Goal: Information Seeking & Learning: Find specific page/section

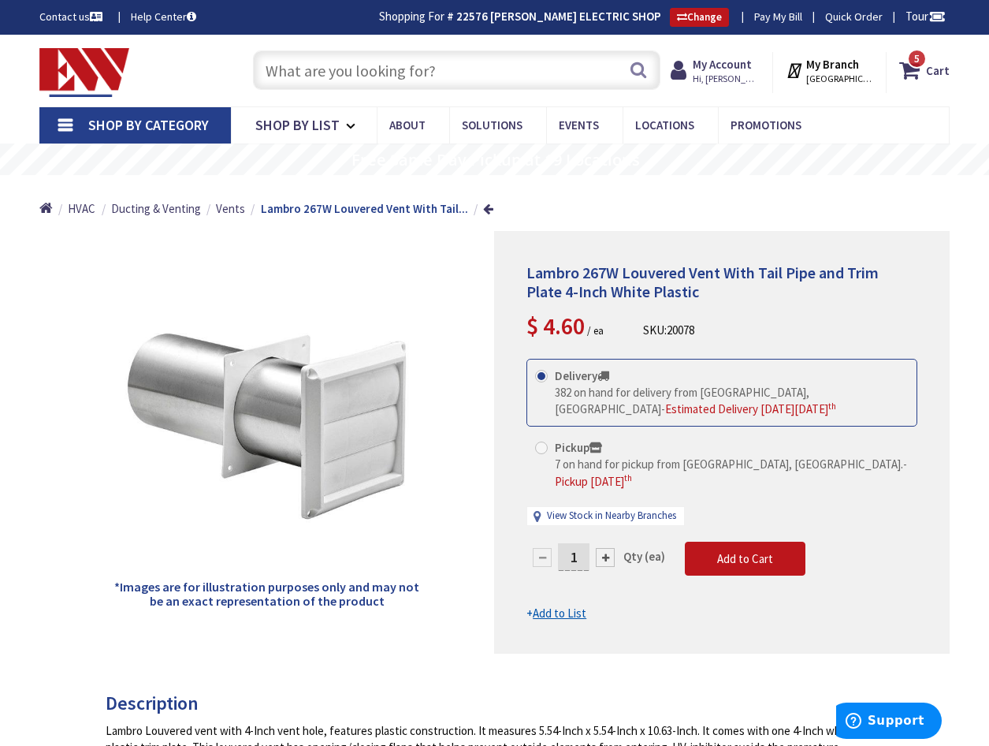
click at [346, 65] on input "text" at bounding box center [457, 69] width 408 height 39
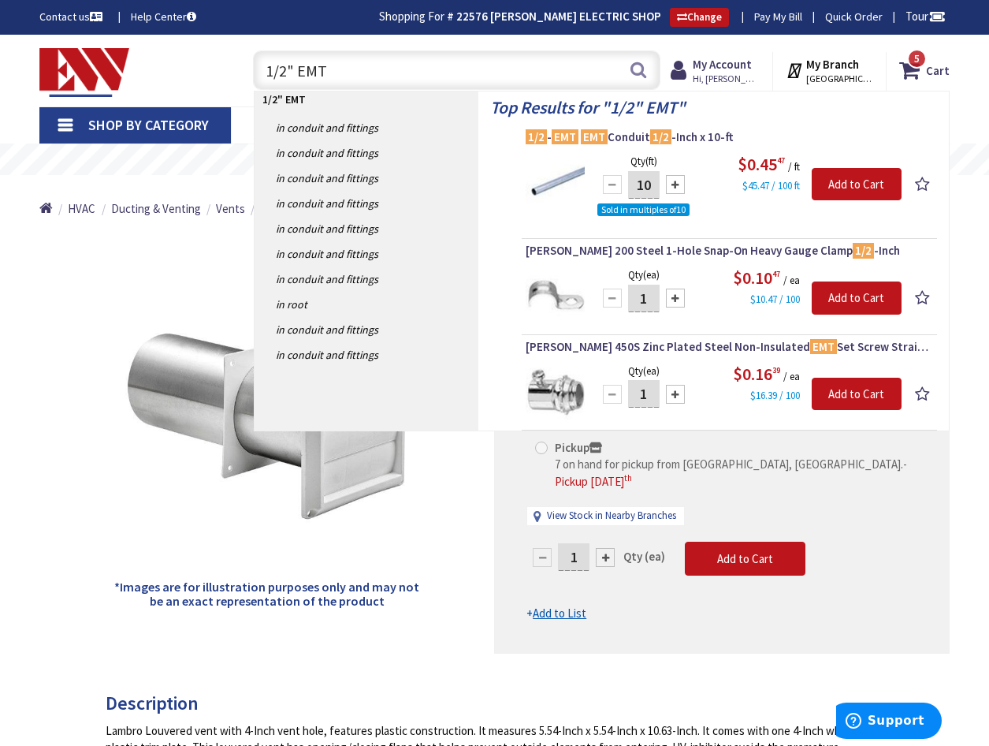
click at [342, 73] on input "1/2" EMT" at bounding box center [457, 69] width 408 height 39
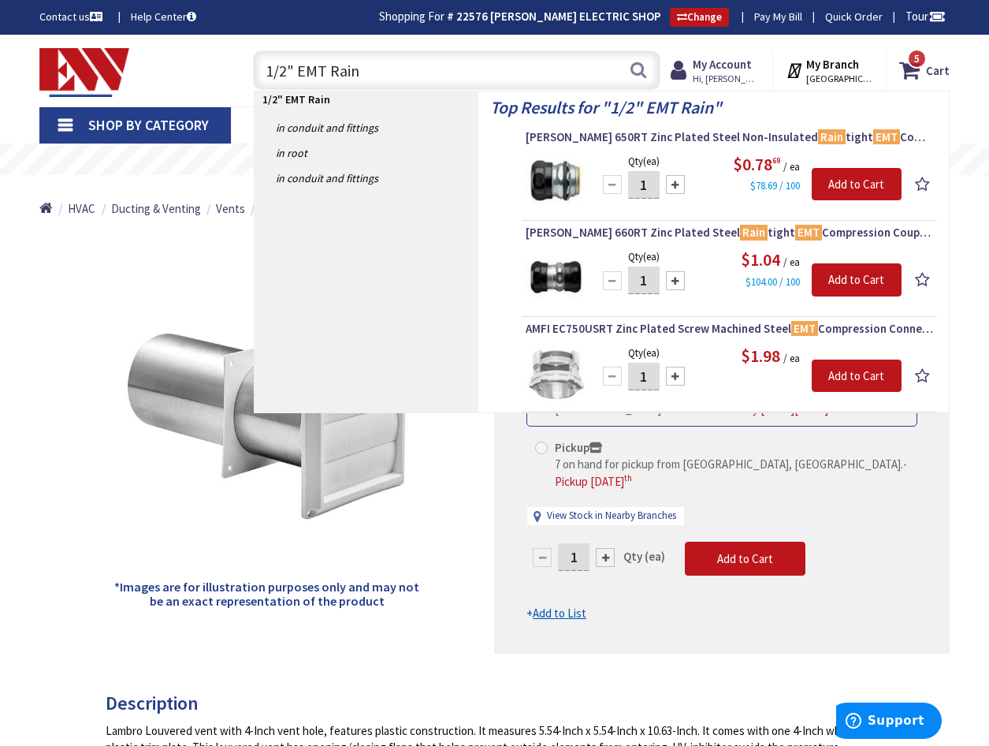
click at [382, 84] on input "1/2" EMT Rain" at bounding box center [457, 69] width 408 height 39
drag, startPoint x: 364, startPoint y: 77, endPoint x: 3, endPoint y: 53, distance: 361.9
click at [4, 54] on div "Skip to Content Toggle Nav 1/2" EMT Rain 1/2" EMT Rain Search 5 5 5 items Cart …" at bounding box center [494, 71] width 989 height 72
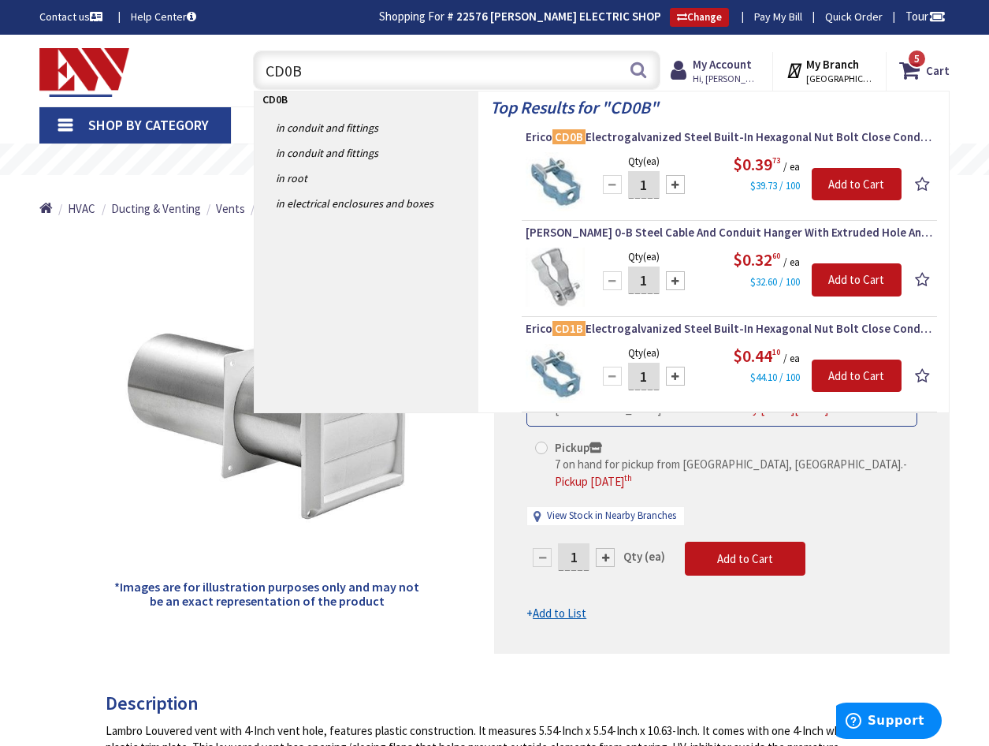
drag, startPoint x: 305, startPoint y: 68, endPoint x: 188, endPoint y: 66, distance: 117.5
click at [188, 67] on div "Toggle Nav CD0B CD0B Search 5 5 5 items Cart My Cart 5 5" at bounding box center [495, 70] width 934 height 53
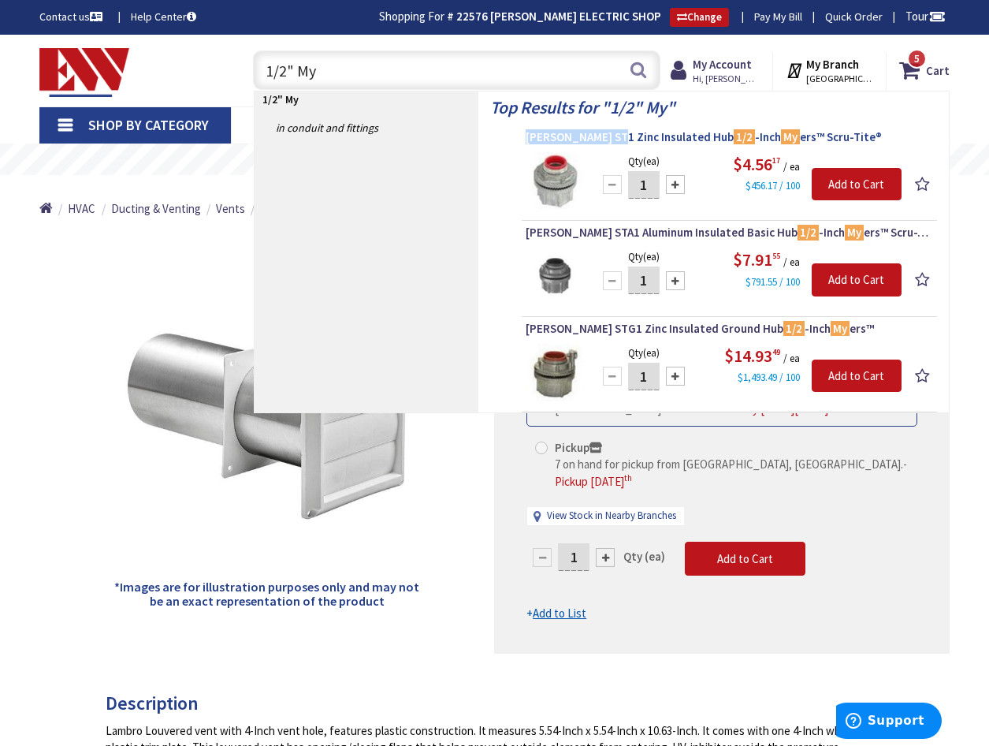
drag, startPoint x: 524, startPoint y: 137, endPoint x: 614, endPoint y: 141, distance: 90.0
click at [614, 141] on li "[PERSON_NAME] ST1 Zinc Insulated Hub 1/2 -Inch My ers™ Scru-Tite® Qty (ea) 1 Pl…" at bounding box center [729, 175] width 415 height 92
drag, startPoint x: 614, startPoint y: 141, endPoint x: 601, endPoint y: 138, distance: 13.0
copy span "[PERSON_NAME] ST1"
drag, startPoint x: 329, startPoint y: 66, endPoint x: 209, endPoint y: 61, distance: 119.9
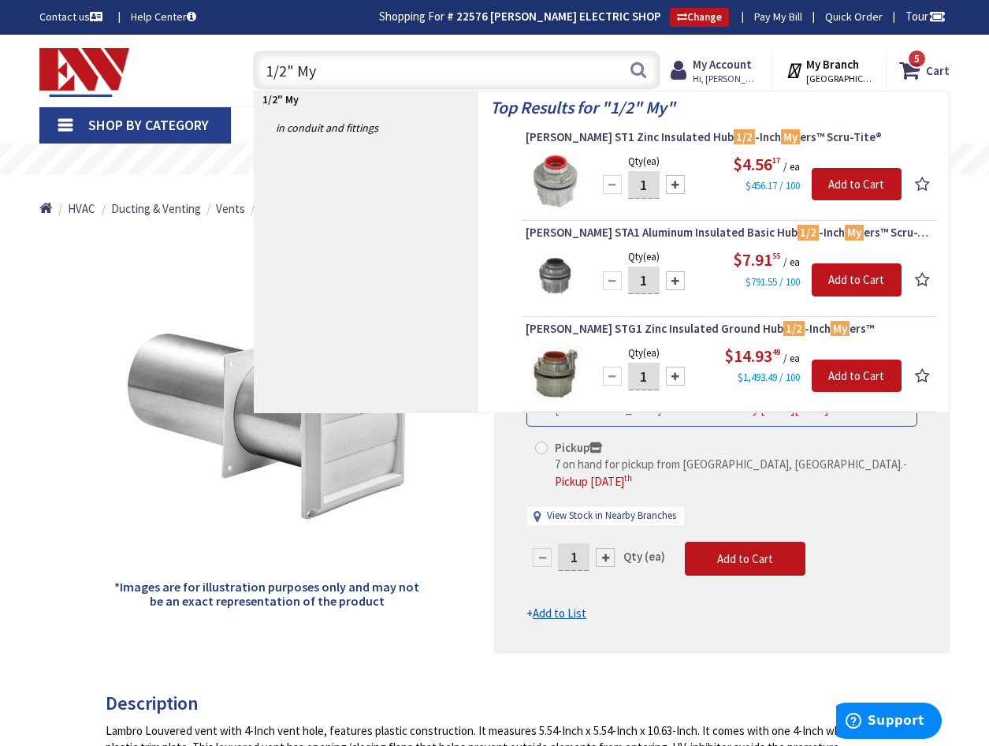
click at [209, 61] on div "Toggle Nav 1/2" My 1/2" My Search 5 5 5 items Cart My Cart" at bounding box center [495, 70] width 934 height 53
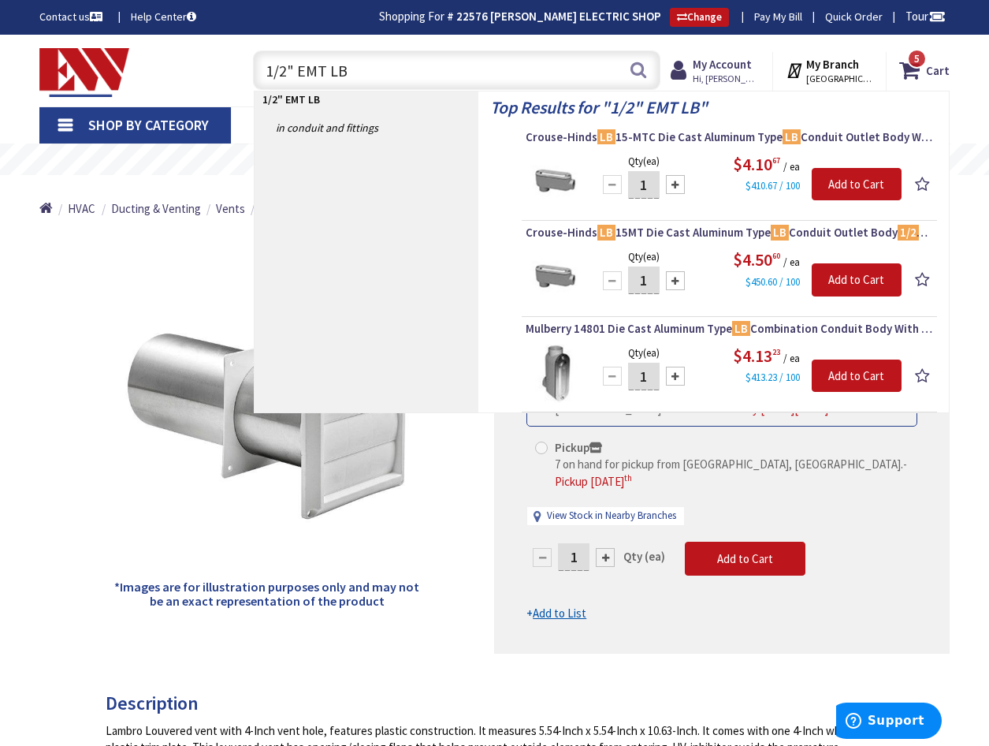
click at [344, 73] on input "1/2" EMT LB" at bounding box center [457, 69] width 408 height 39
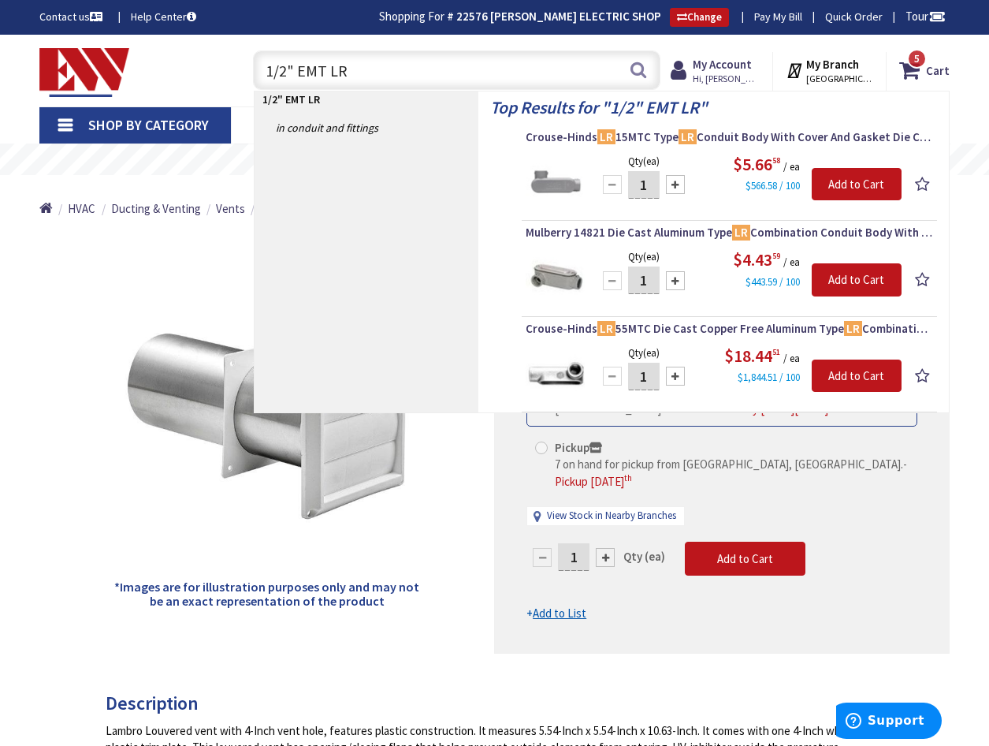
drag, startPoint x: 346, startPoint y: 61, endPoint x: 131, endPoint y: 56, distance: 215.3
click at [131, 56] on div "Toggle Nav 1/2" EMT LR 1/2" EMT LR Search 5 5 5 items Cart My Cart 5 5" at bounding box center [495, 70] width 934 height 53
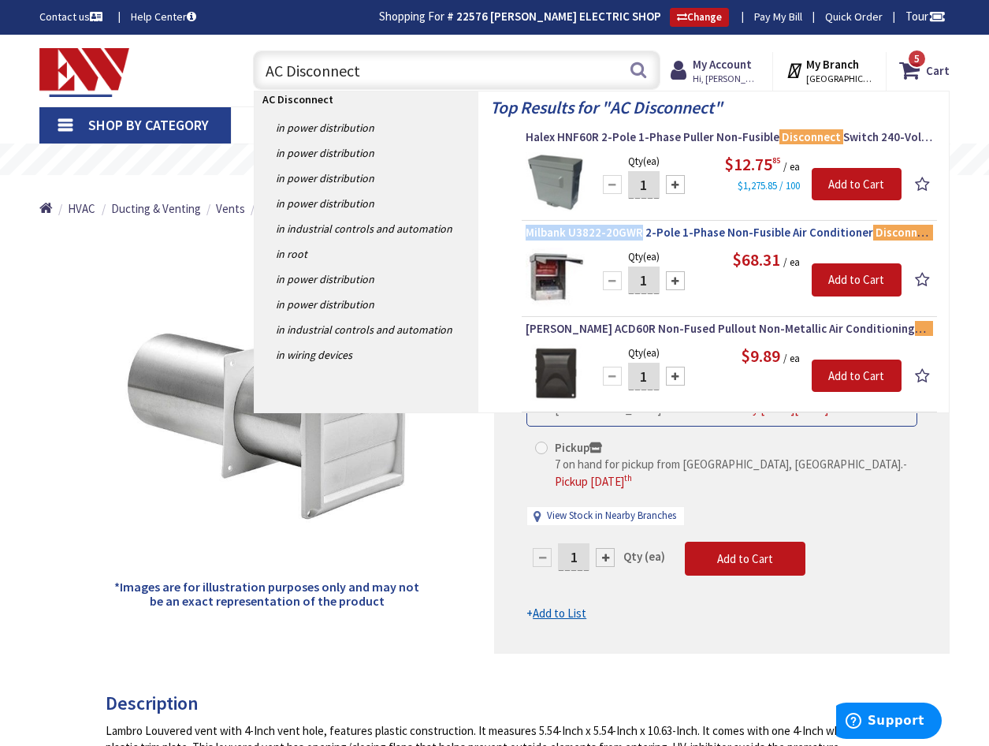
drag, startPoint x: 523, startPoint y: 231, endPoint x: 640, endPoint y: 231, distance: 116.7
click at [640, 231] on li "Milbank U3822-20GWR 2-Pole 1-Phase Non-Fusible Air Conditioner Disconnect Switc…" at bounding box center [729, 271] width 415 height 92
drag, startPoint x: 640, startPoint y: 231, endPoint x: 621, endPoint y: 233, distance: 19.1
copy span "Milbank U3822-20GWR"
drag, startPoint x: 385, startPoint y: 75, endPoint x: -6, endPoint y: 37, distance: 393.6
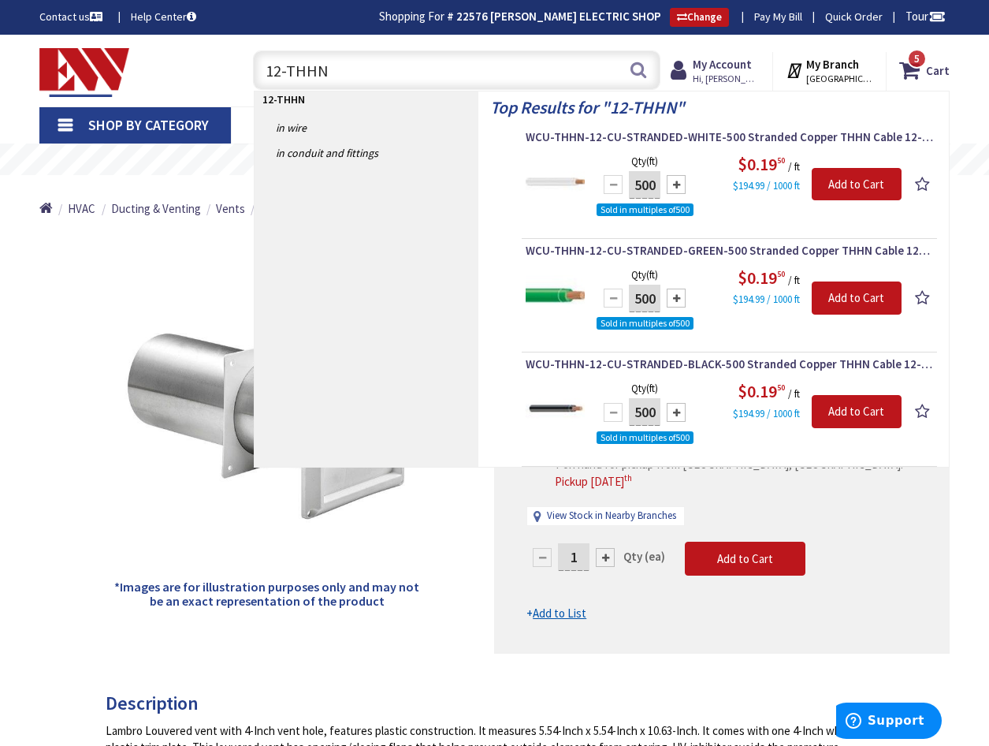
drag, startPoint x: 292, startPoint y: 70, endPoint x: 177, endPoint y: 65, distance: 116.0
click at [181, 66] on div "Toggle Nav 12-THHN 12-THHN Search 5 5 5 items Cart My Cart" at bounding box center [495, 70] width 934 height 53
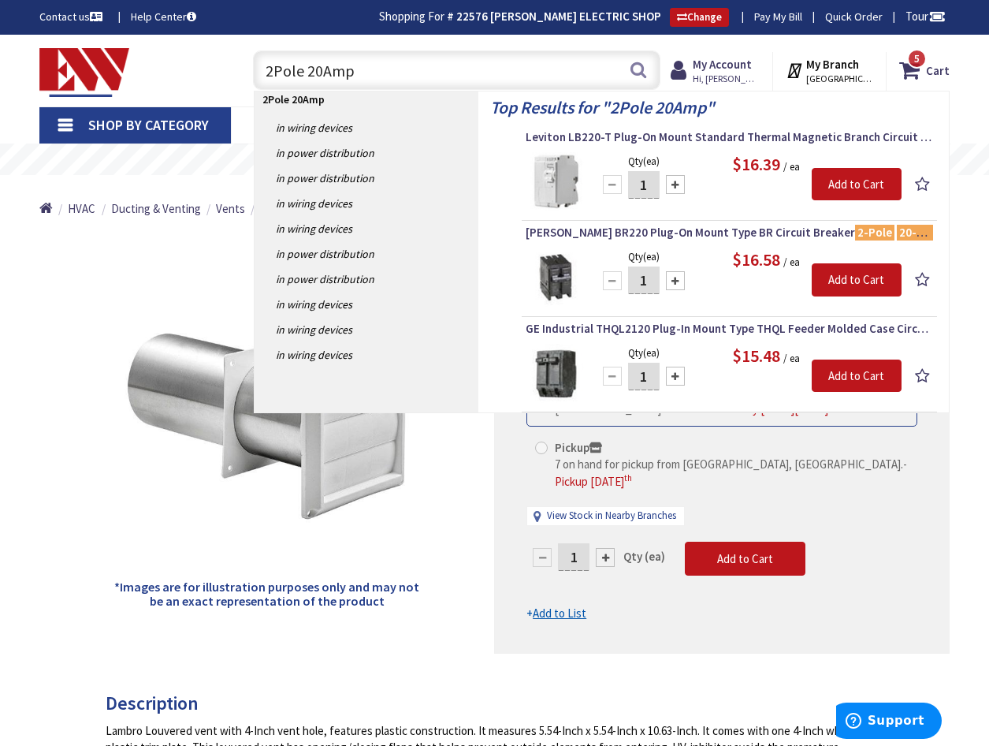
click at [96, 280] on div "*Images are for illustration purposes only and may not be an exact representati…" at bounding box center [267, 442] width 456 height 423
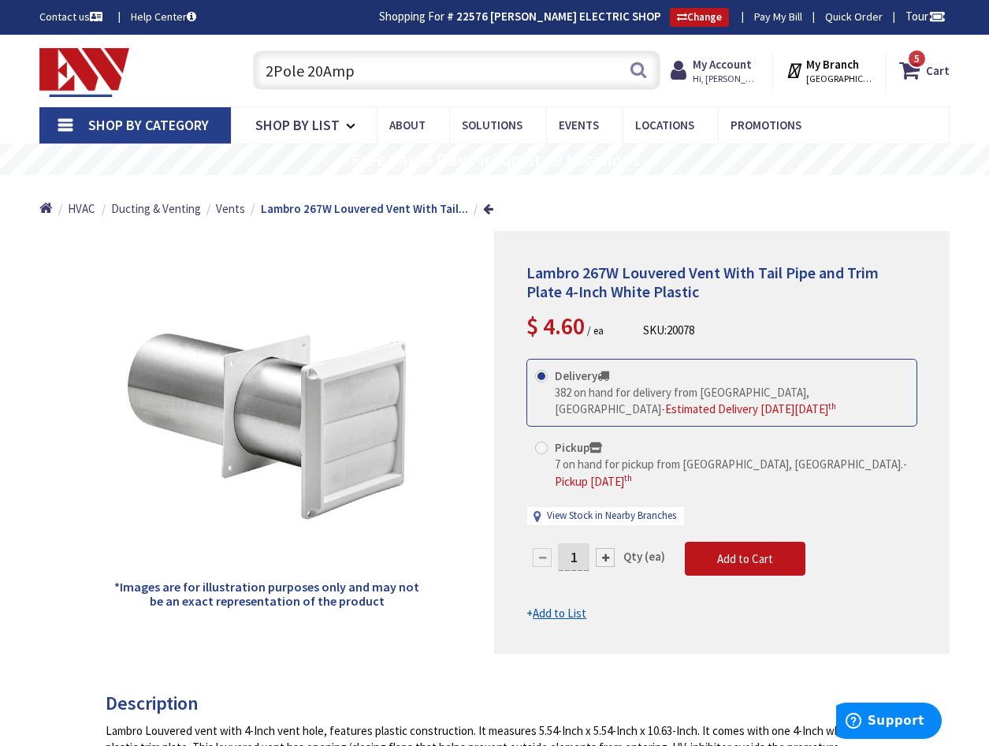
drag, startPoint x: 367, startPoint y: 71, endPoint x: 84, endPoint y: 56, distance: 283.4
click at [84, 57] on div "Toggle Nav 2Pole 20Amp 2Pole 20Amp Search 5 5 5 items Cart My Cart 5 5" at bounding box center [495, 70] width 934 height 53
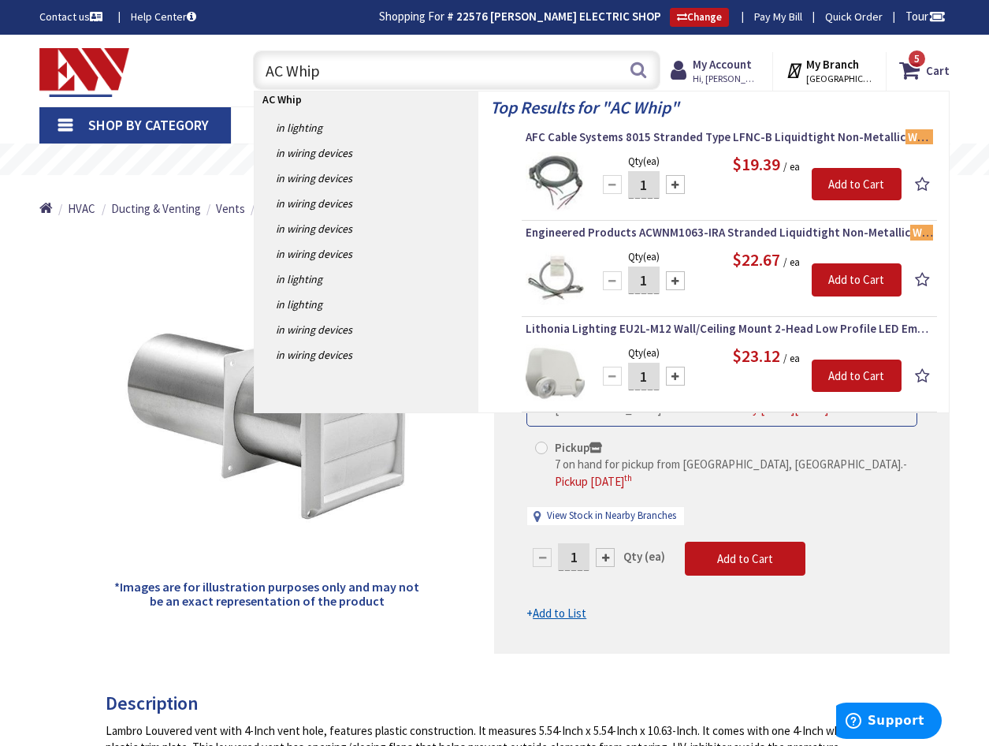
type input "AC Whip"
drag, startPoint x: 523, startPoint y: 136, endPoint x: 646, endPoint y: 138, distance: 123.0
click at [646, 138] on li "AFC Cable Systems 8015 Stranded Type LFNC-B Liquidtight Non-Metallic Whip 10/3 …" at bounding box center [729, 175] width 415 height 92
drag, startPoint x: 646, startPoint y: 138, endPoint x: 631, endPoint y: 138, distance: 15.0
copy span "AFC Cable Systems 8015"
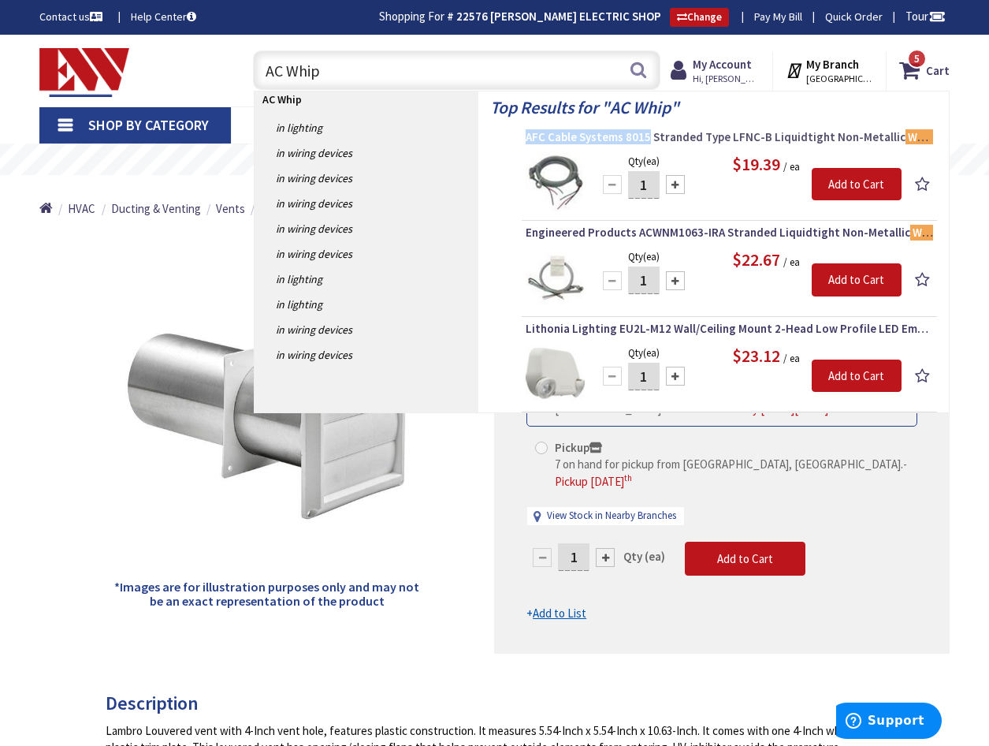
copy span "AFC Cable Systems 8015"
